Goal: Information Seeking & Learning: Understand process/instructions

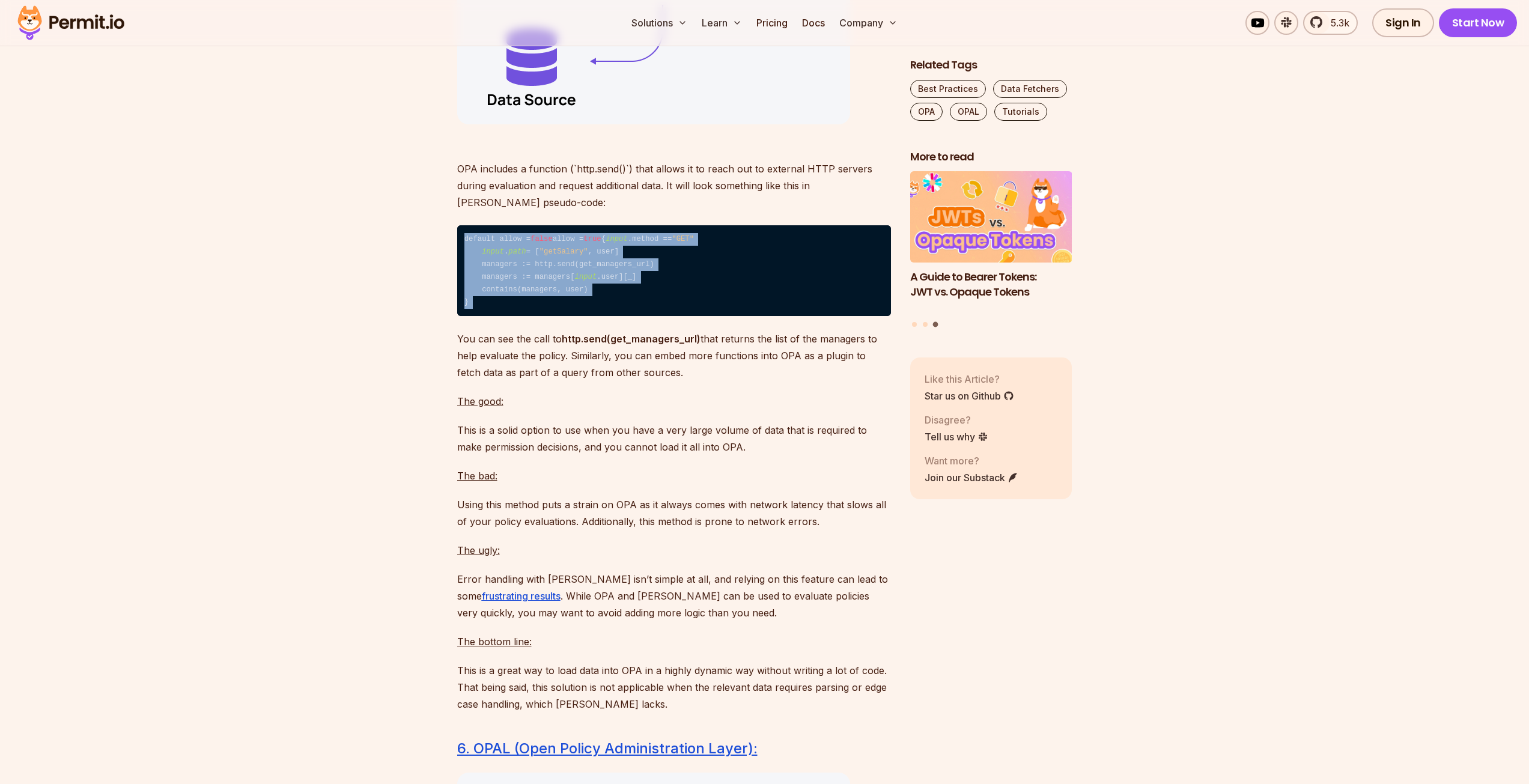
click at [539, 256] on span ""getSalary"" at bounding box center [563, 251] width 48 height 8
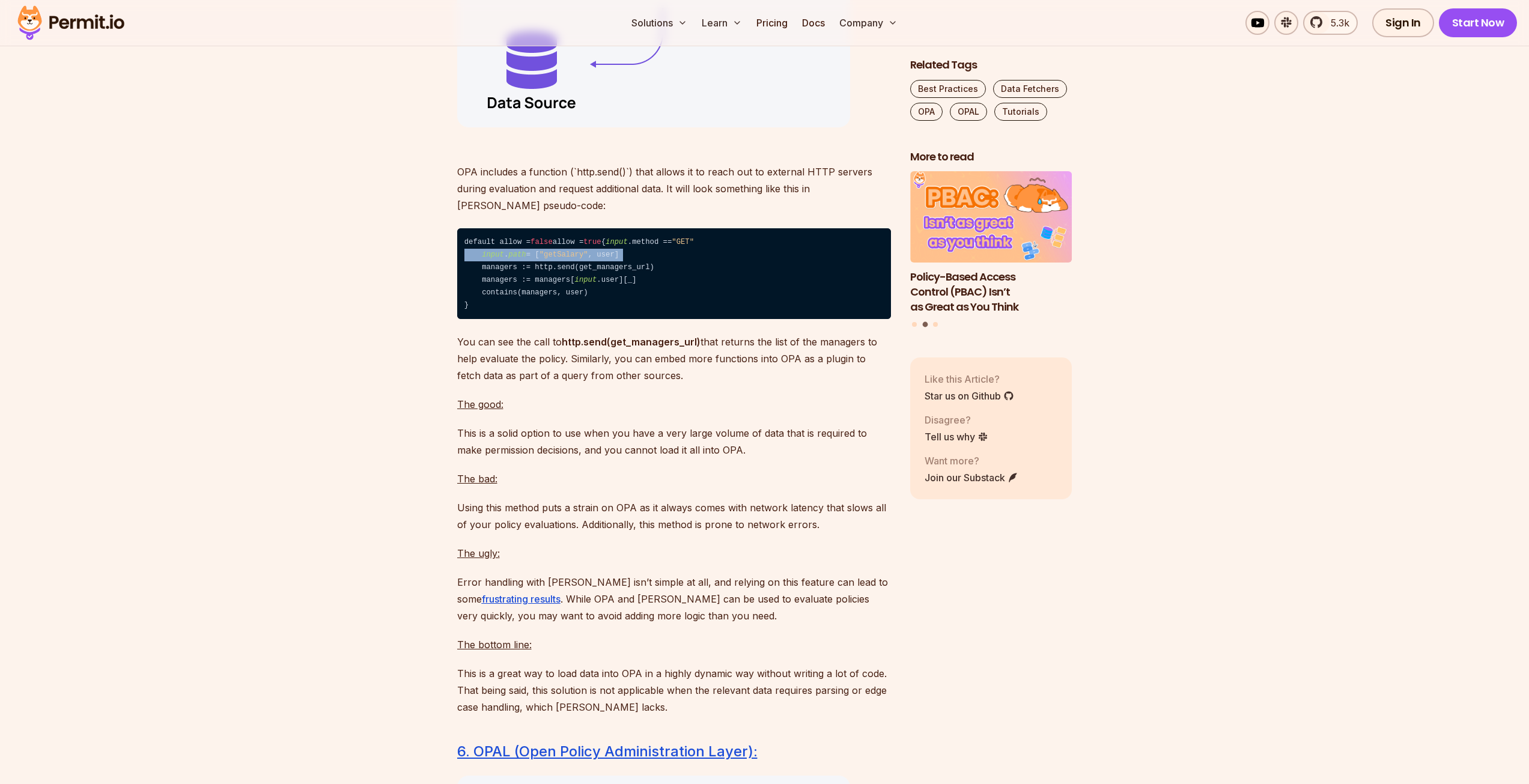
scroll to position [6943, 0]
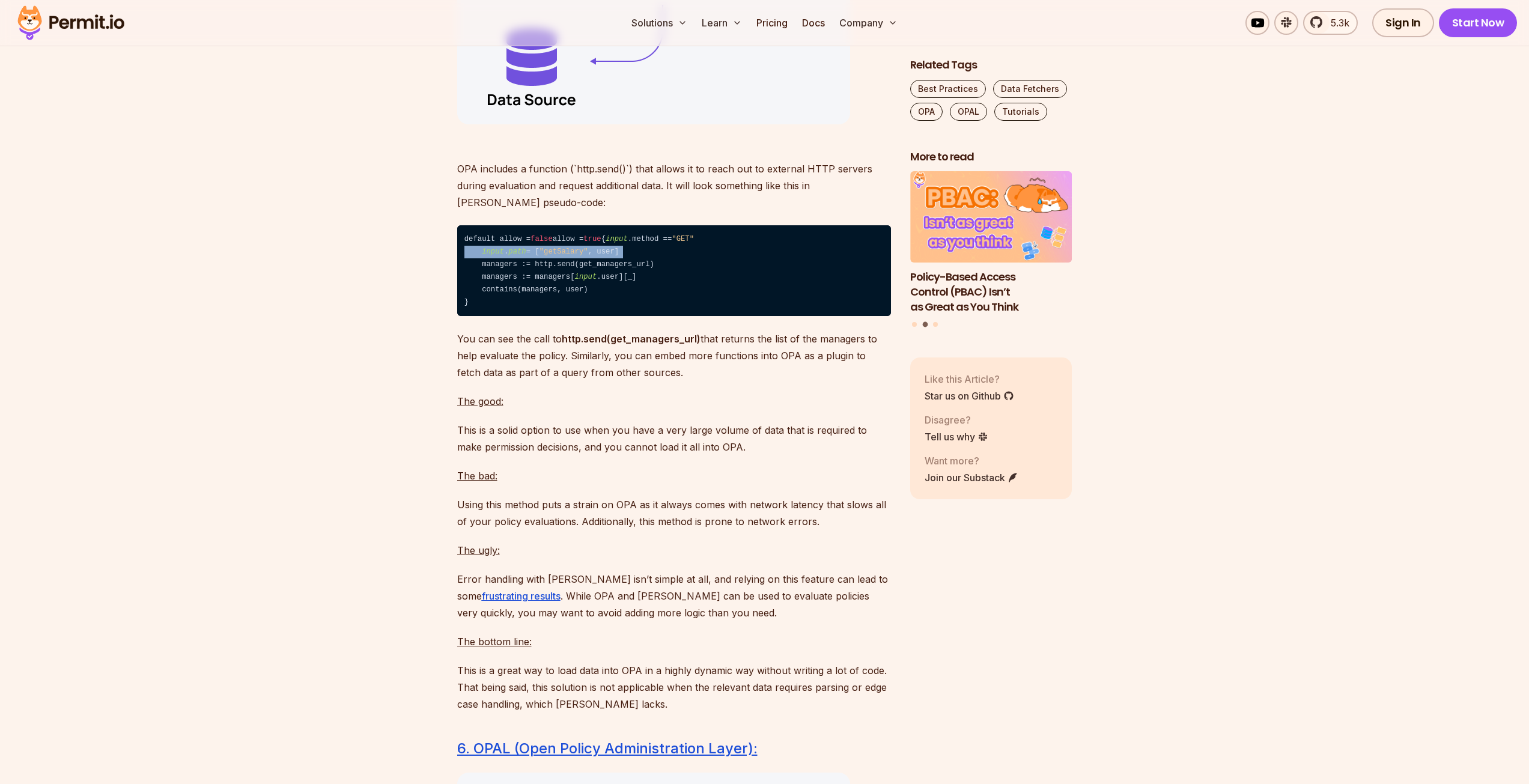
click at [576, 316] on code "default allow = false allow = true { input .method == "GET" input . path = [ "g…" at bounding box center [674, 270] width 434 height 90
click at [590, 316] on code "default allow = false allow = true { input .method == "GET" input . path = [ "g…" at bounding box center [674, 270] width 434 height 90
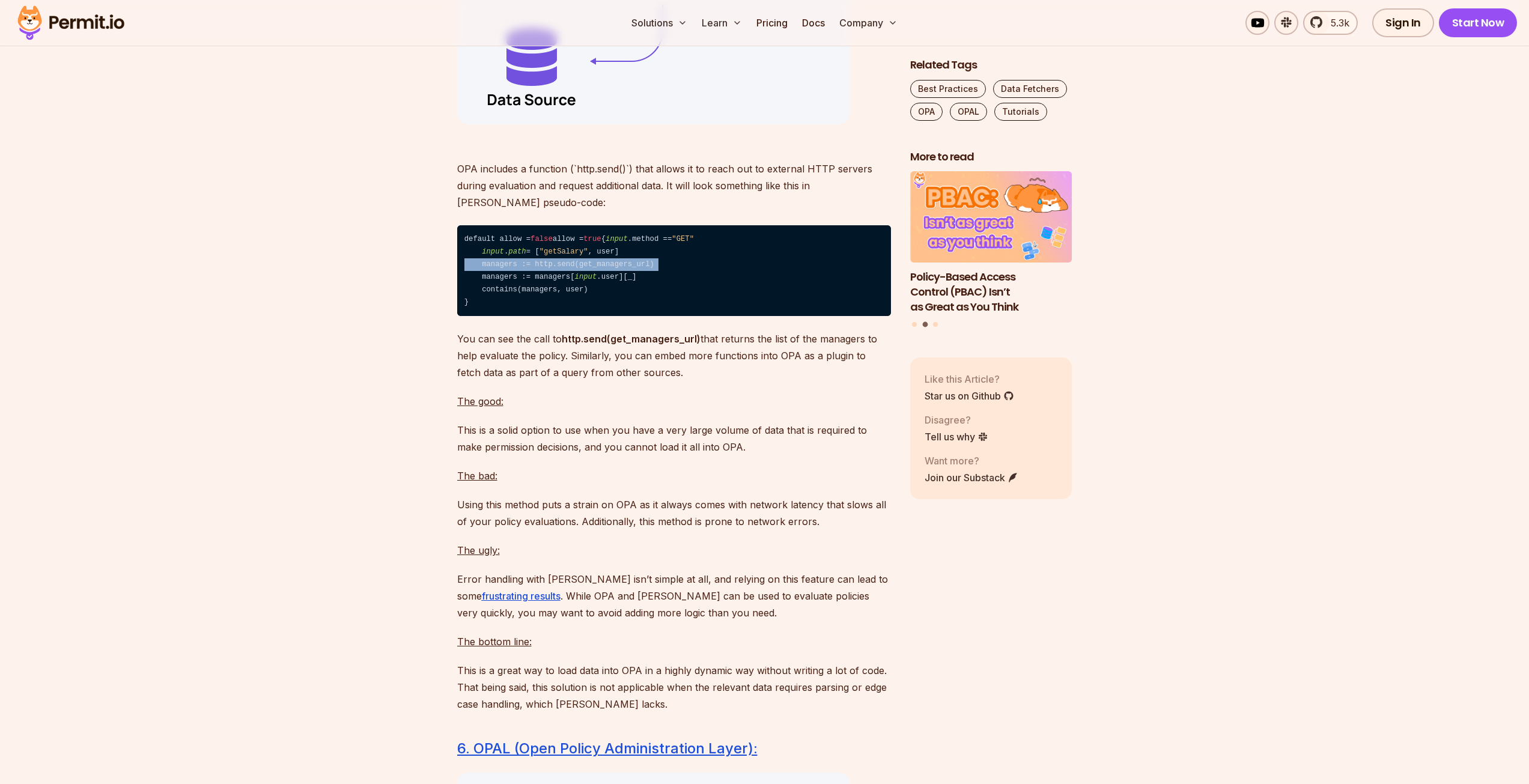
click at [590, 316] on code "default allow = false allow = true { input .method == "GET" input . path = [ "g…" at bounding box center [674, 270] width 434 height 90
click at [580, 316] on code "default allow = false allow = true { input .method == "GET" input . path = [ "g…" at bounding box center [674, 270] width 434 height 90
drag, startPoint x: 580, startPoint y: 355, endPoint x: 604, endPoint y: 354, distance: 24.0
click at [604, 316] on code "default allow = false allow = true { input .method == "GET" input . path = [ "g…" at bounding box center [674, 270] width 434 height 90
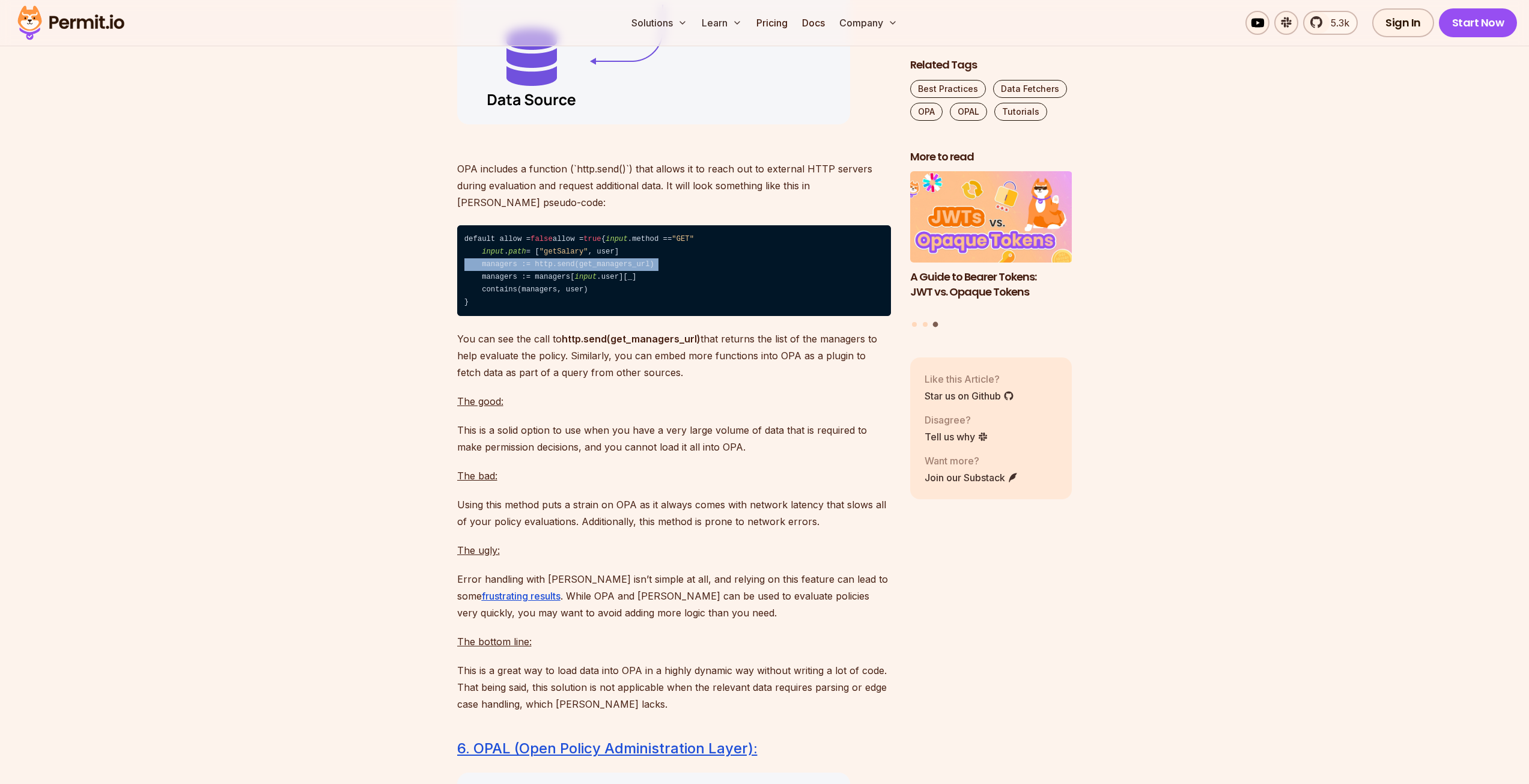
click at [556, 316] on code "default allow = false allow = true { input .method == "GET" input . path = [ "g…" at bounding box center [674, 270] width 434 height 90
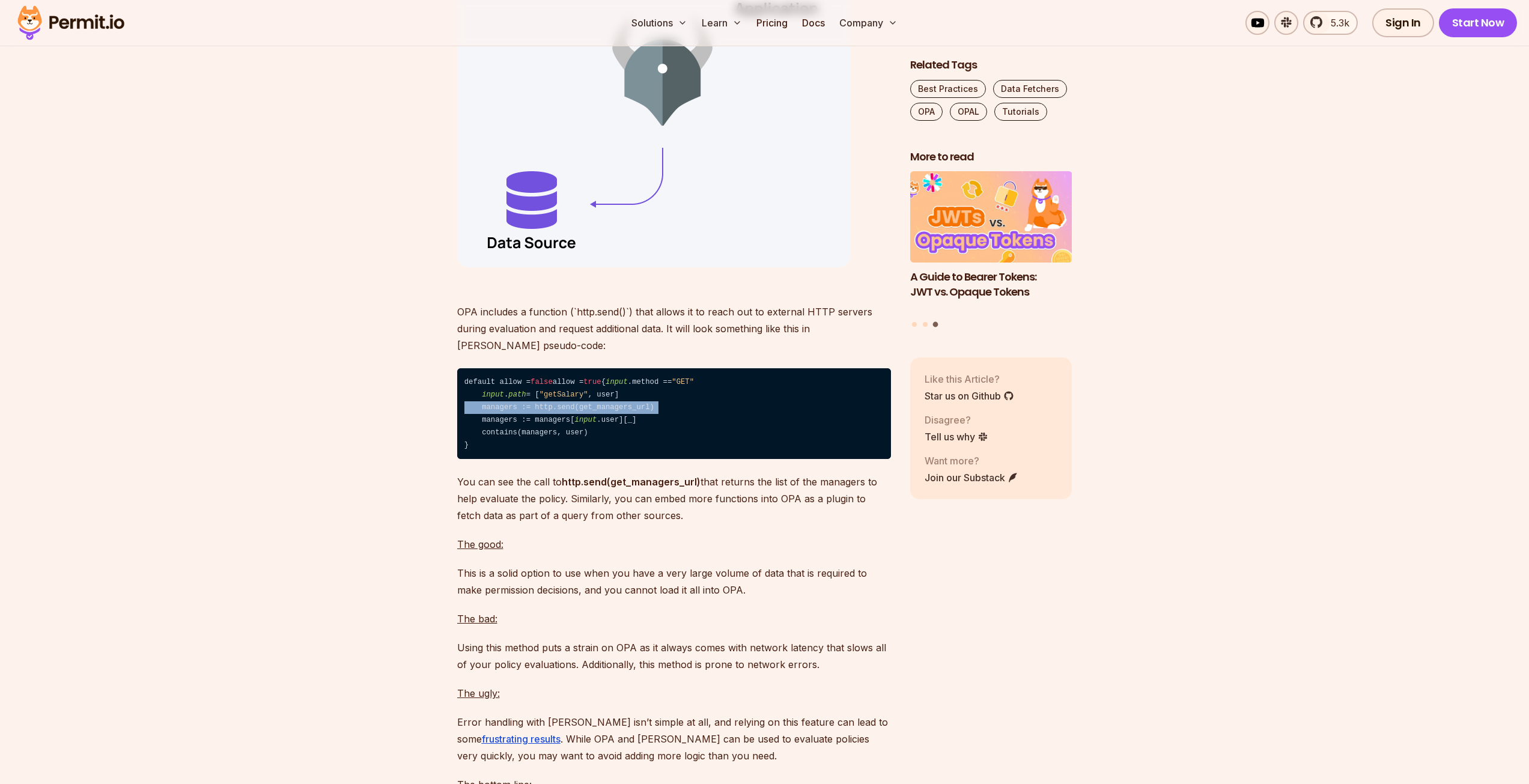
scroll to position [6822, 0]
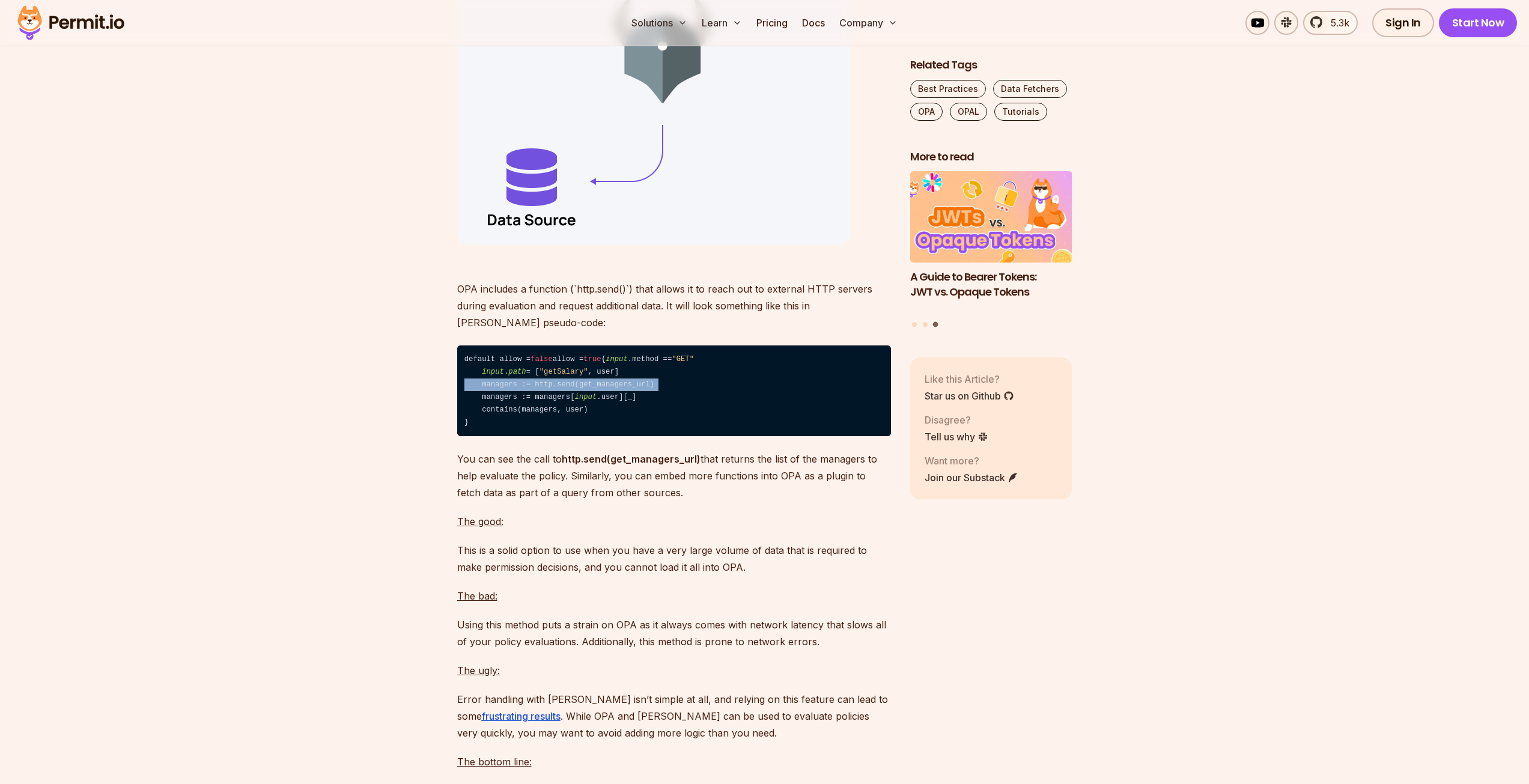
click at [568, 436] on code "default allow = false allow = true { input .method == "GET" input . path = [ "g…" at bounding box center [674, 390] width 434 height 90
click at [554, 376] on span ""getSalary"" at bounding box center [563, 371] width 48 height 8
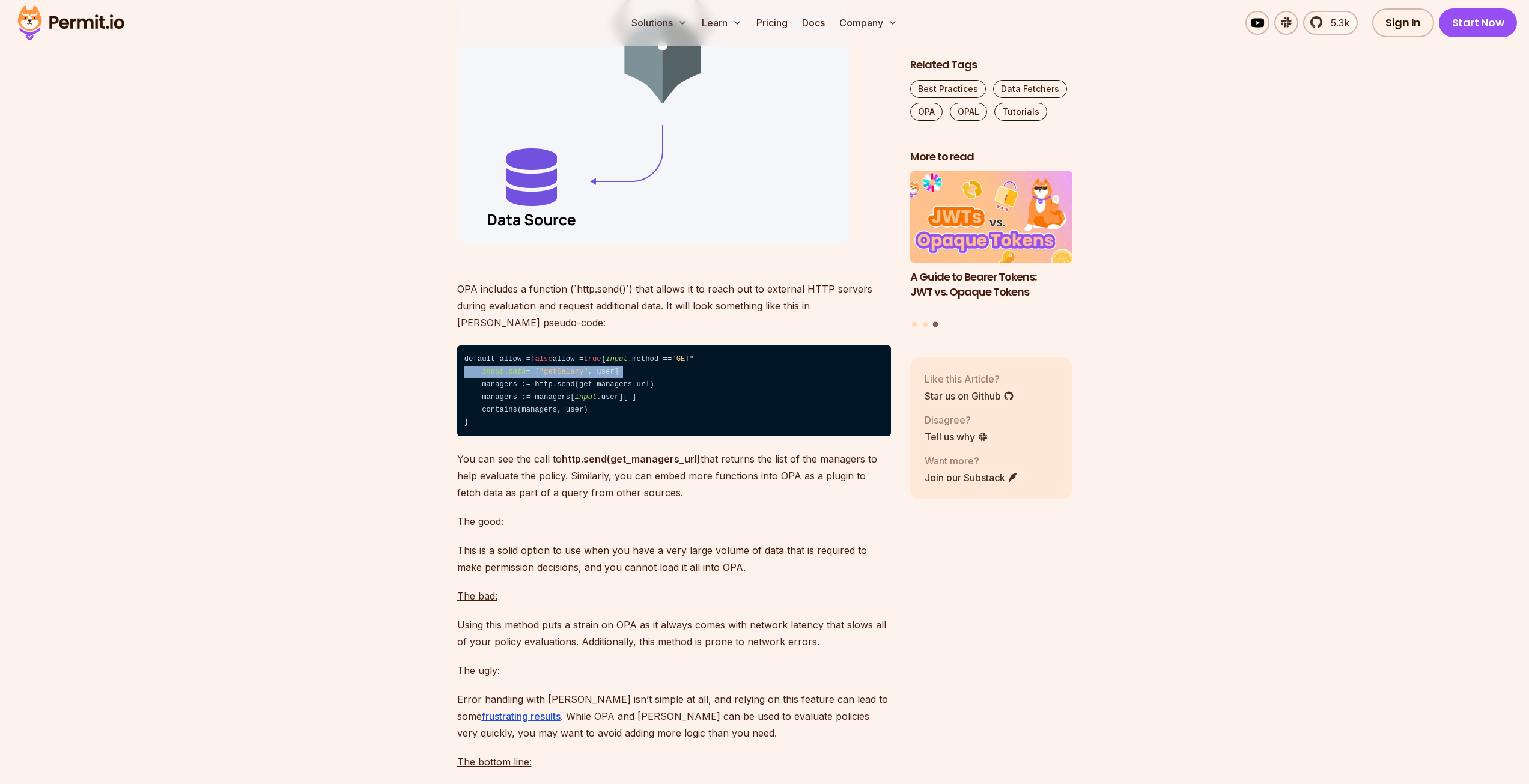
click at [554, 376] on span ""getSalary"" at bounding box center [563, 371] width 48 height 8
click at [527, 436] on code "default allow = false allow = true { input .method == "GET" input . path = [ "g…" at bounding box center [674, 390] width 434 height 90
drag, startPoint x: 527, startPoint y: 447, endPoint x: 534, endPoint y: 487, distance: 40.6
click at [534, 436] on code "default allow = false allow = true { input .method == "GET" input . path = [ "g…" at bounding box center [674, 390] width 434 height 90
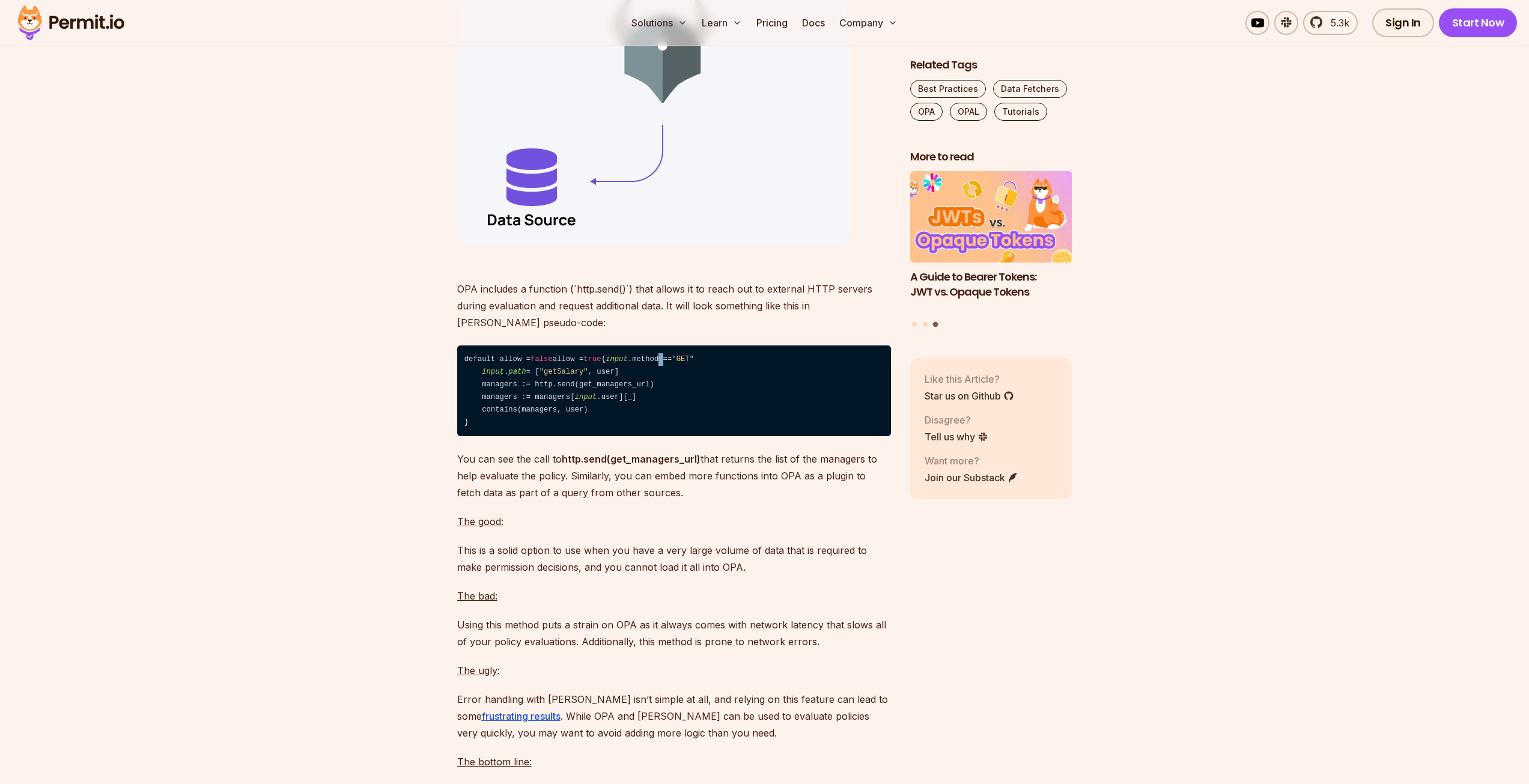
click at [482, 436] on code "default allow = false allow = true { input .method == "GET" input . path = [ "g…" at bounding box center [674, 390] width 434 height 90
click at [529, 436] on code "default allow = false allow = true { input .method == "GET" input . path = [ "g…" at bounding box center [674, 390] width 434 height 90
click at [550, 436] on code "default allow = false allow = true { input .method == "GET" input . path = [ "g…" at bounding box center [674, 390] width 434 height 90
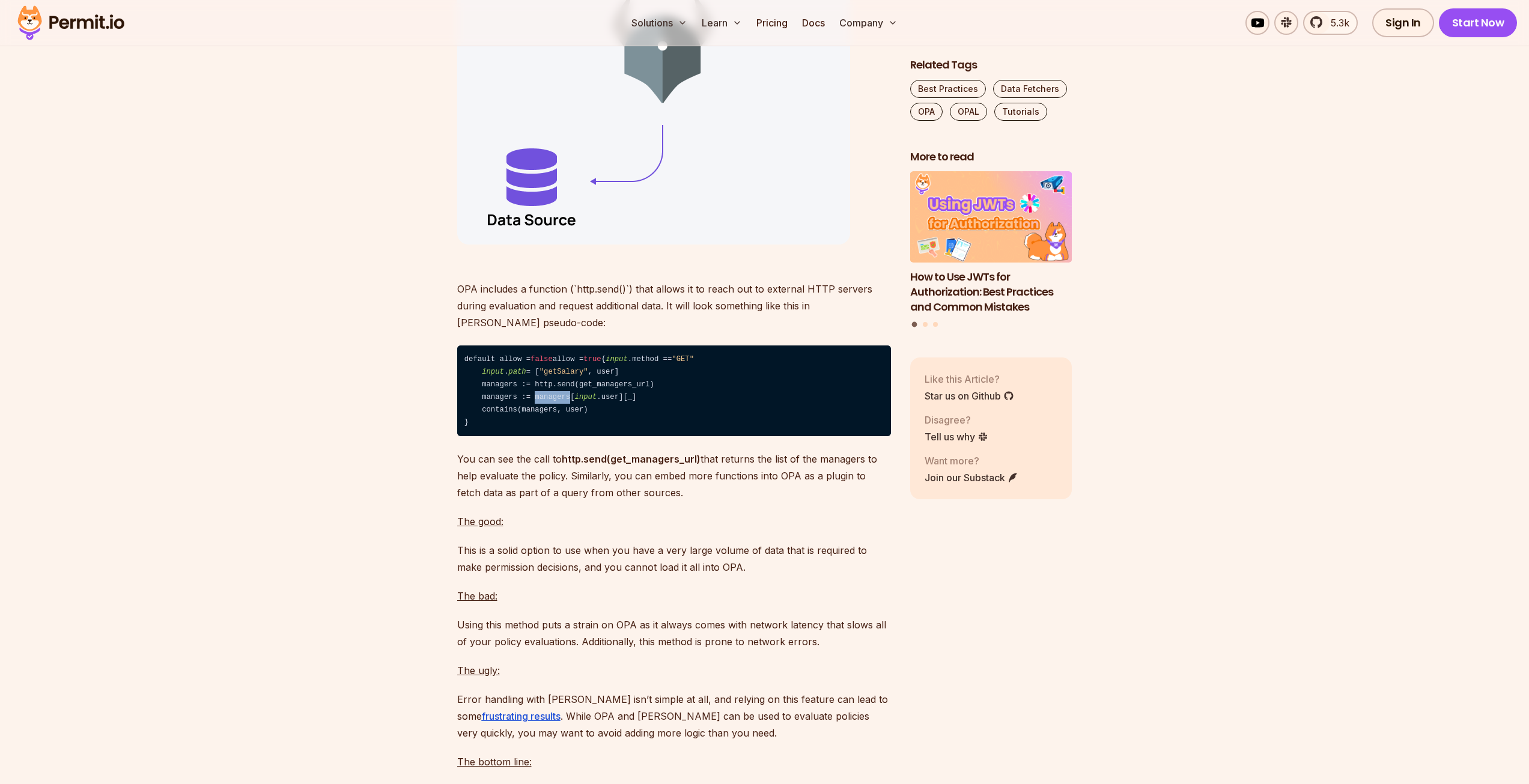
click at [550, 436] on code "default allow = false allow = true { input .method == "GET" input . path = [ "g…" at bounding box center [674, 390] width 434 height 90
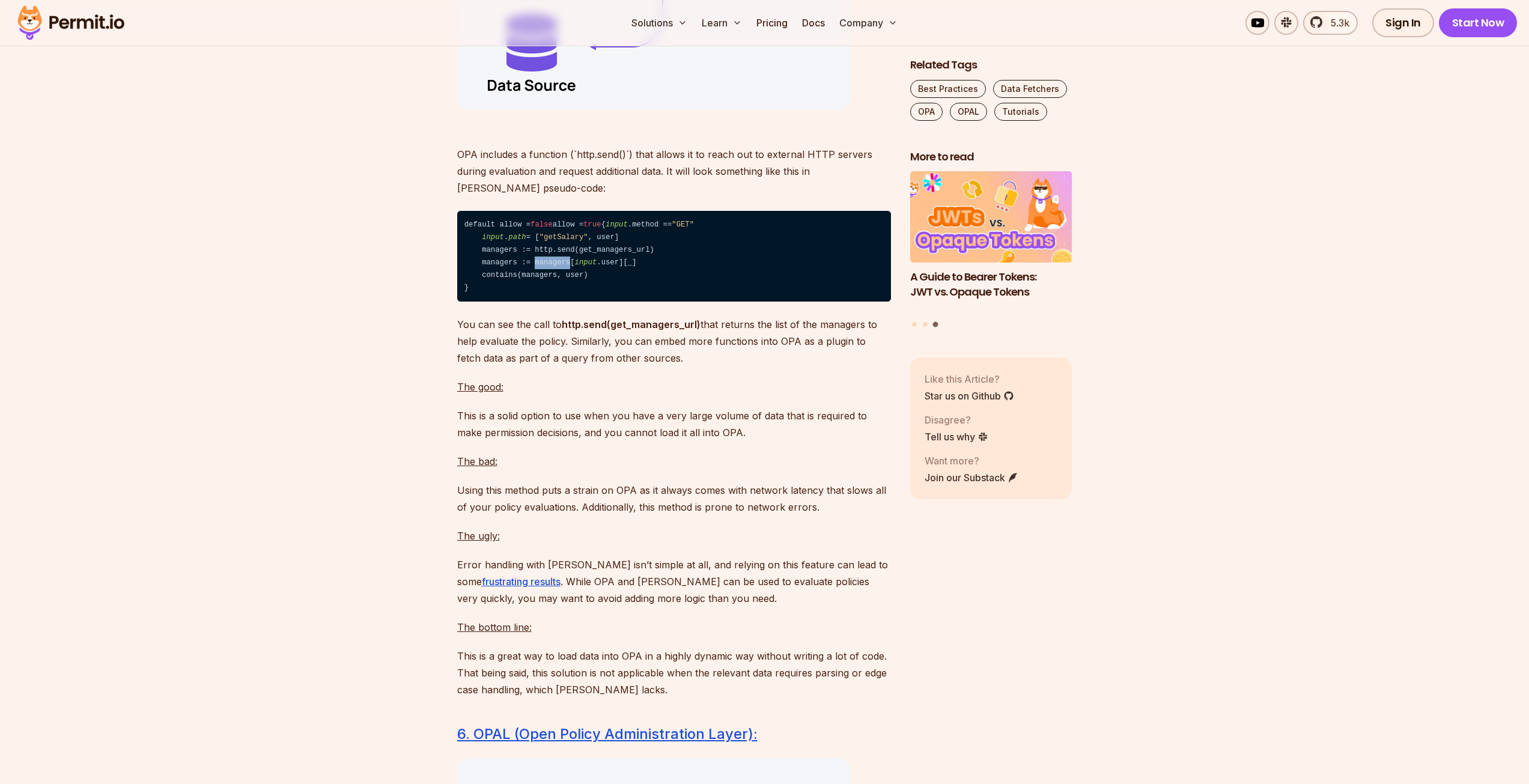
scroll to position [7123, 0]
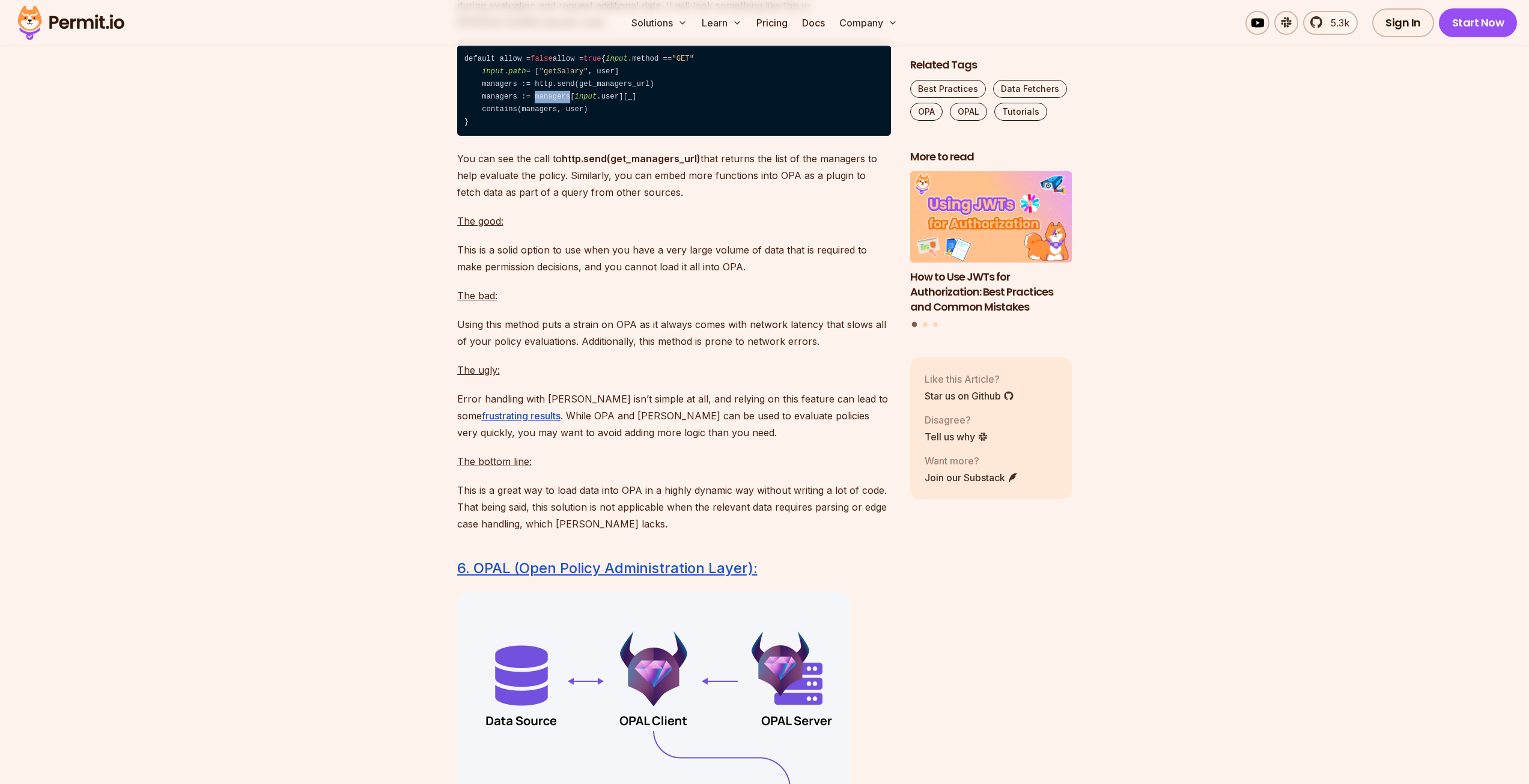
click at [543, 136] on code "default allow = false allow = true { input .method == "GET" input . path = [ "g…" at bounding box center [674, 90] width 434 height 90
click at [530, 136] on code "default allow = false allow = true { input .method == "GET" input . path = [ "g…" at bounding box center [674, 90] width 434 height 90
drag, startPoint x: 530, startPoint y: 168, endPoint x: 641, endPoint y: 166, distance: 111.0
click at [641, 136] on code "default allow = false allow = true { input .method == "GET" input . path = [ "g…" at bounding box center [674, 90] width 434 height 90
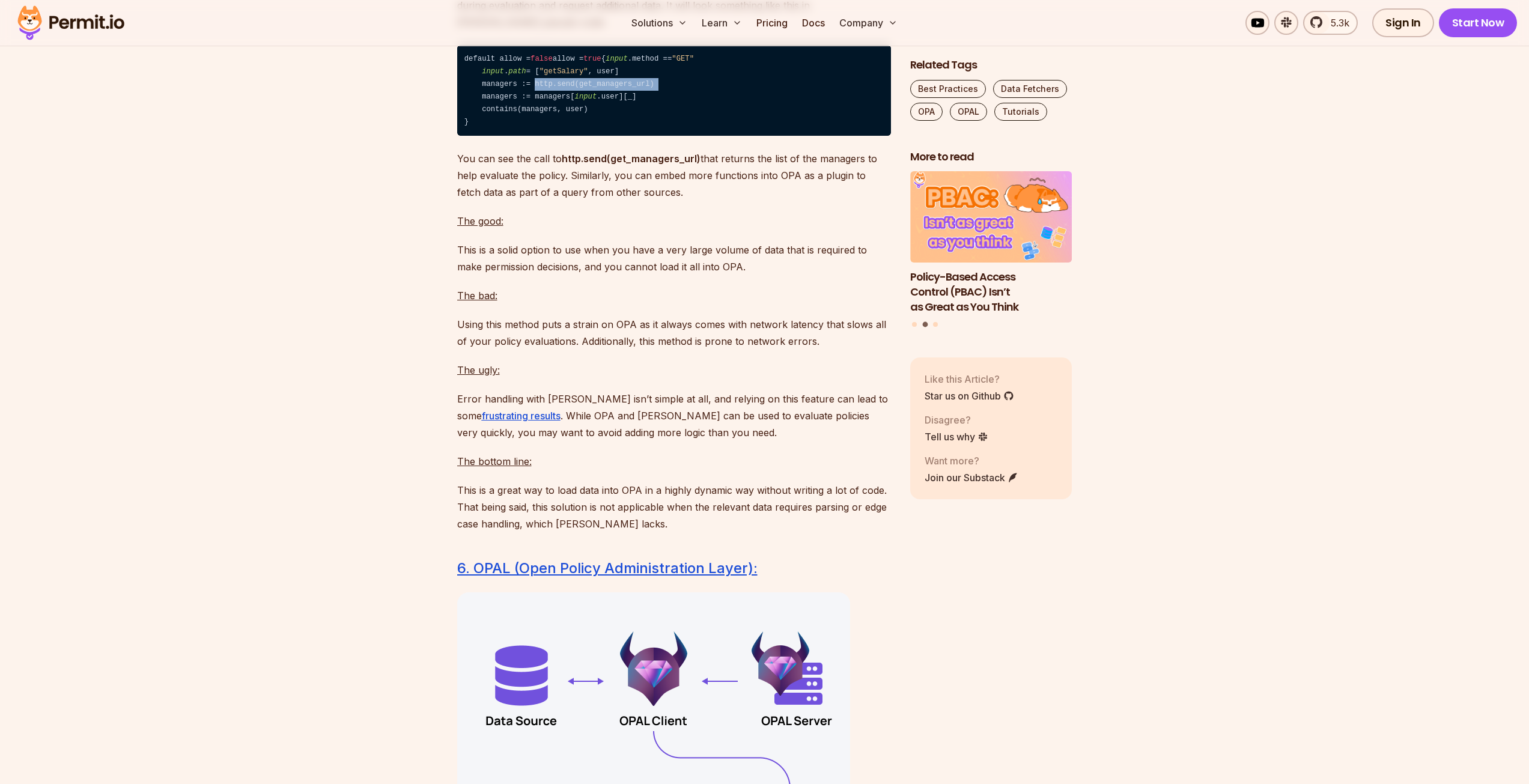
click at [594, 136] on code "default allow = false allow = true { input .method == "GET" input . path = [ "g…" at bounding box center [674, 90] width 434 height 90
drag, startPoint x: 594, startPoint y: 165, endPoint x: 595, endPoint y: 148, distance: 17.0
click at [595, 136] on code "default allow = false allow = true { input .method == "GET" input . path = [ "g…" at bounding box center [674, 90] width 434 height 90
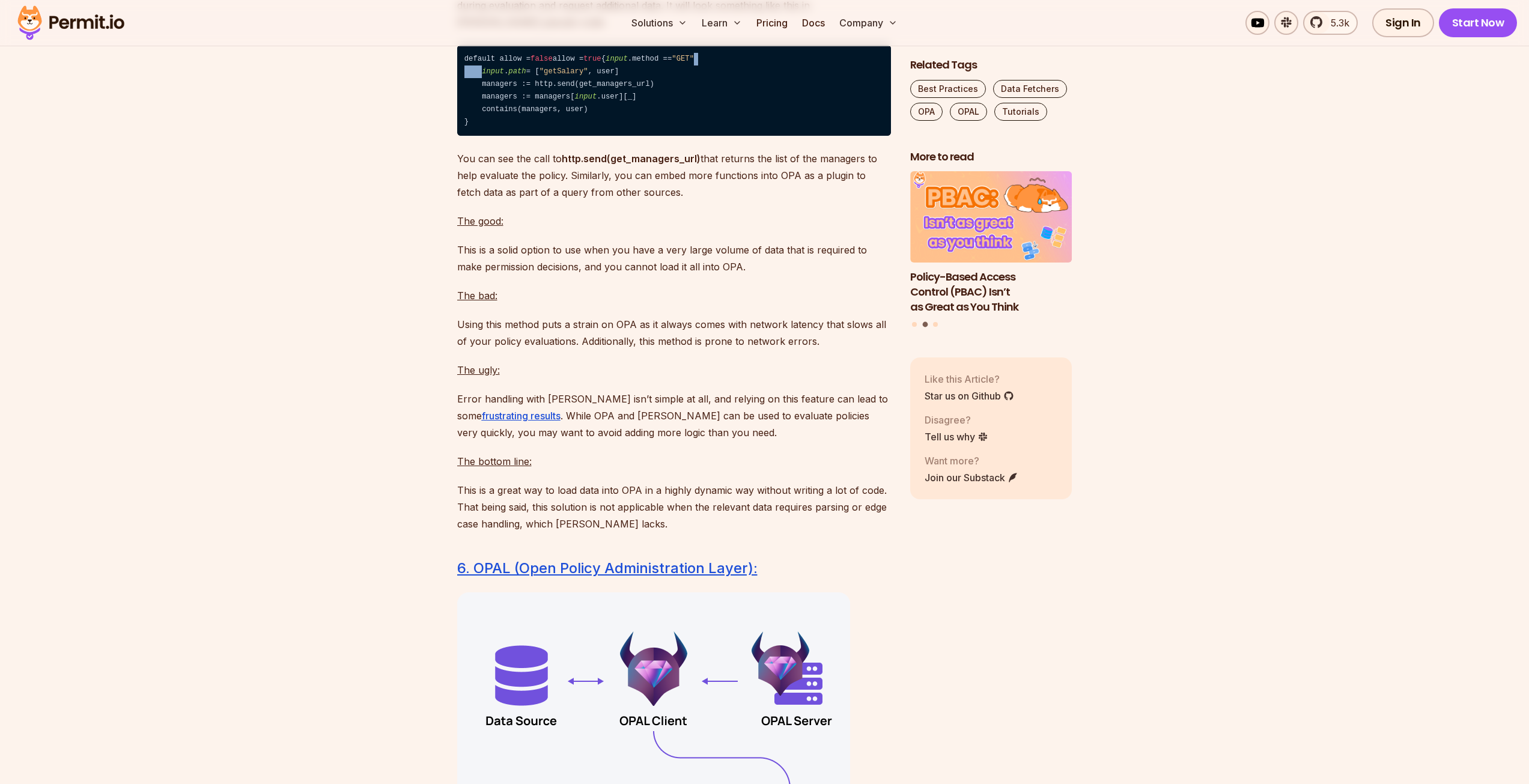
click at [595, 136] on code "default allow = false allow = true { input .method == "GET" input . path = [ "g…" at bounding box center [674, 90] width 434 height 90
drag, startPoint x: 595, startPoint y: 148, endPoint x: 605, endPoint y: 175, distance: 28.8
click at [605, 136] on code "default allow = false allow = true { input .method == "GET" input . path = [ "g…" at bounding box center [674, 90] width 434 height 90
